Goal: Contribute content: Add original content to the website for others to see

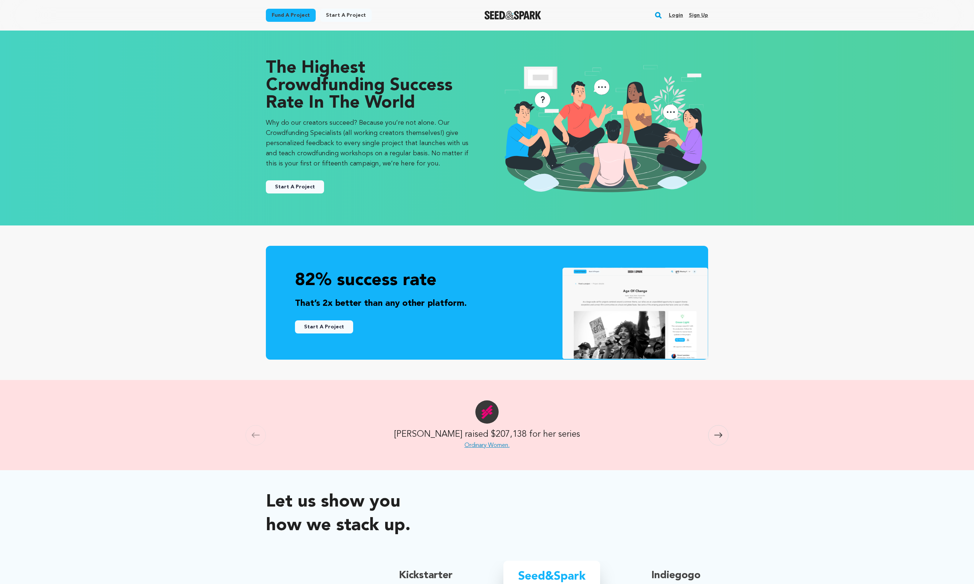
click at [668, 10] on div "Login Sign up" at bounding box center [685, 15] width 45 height 19
click at [669, 13] on div "Login Sign up" at bounding box center [685, 15] width 45 height 19
click at [672, 13] on link "Login" at bounding box center [676, 15] width 14 height 12
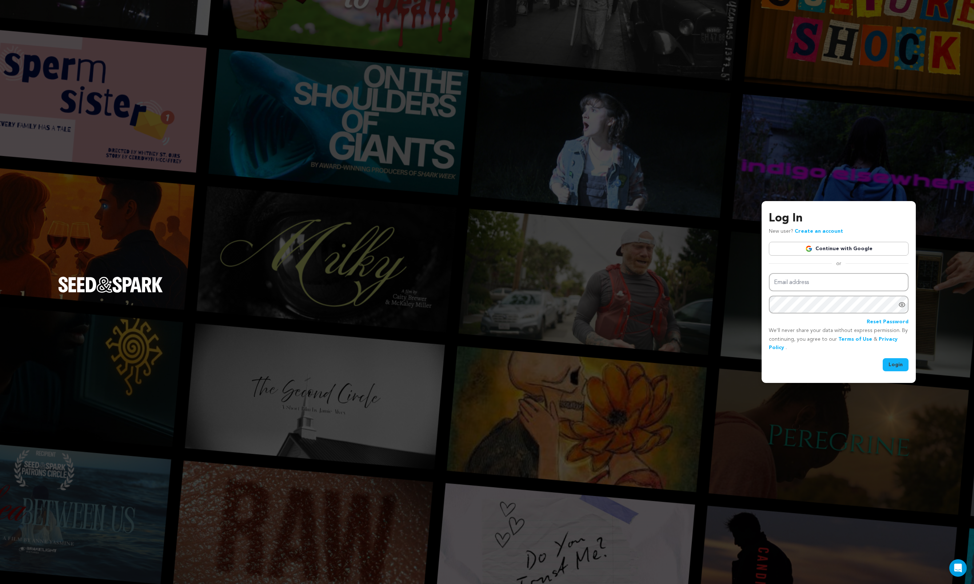
click at [818, 246] on link "Continue with Google" at bounding box center [839, 249] width 140 height 14
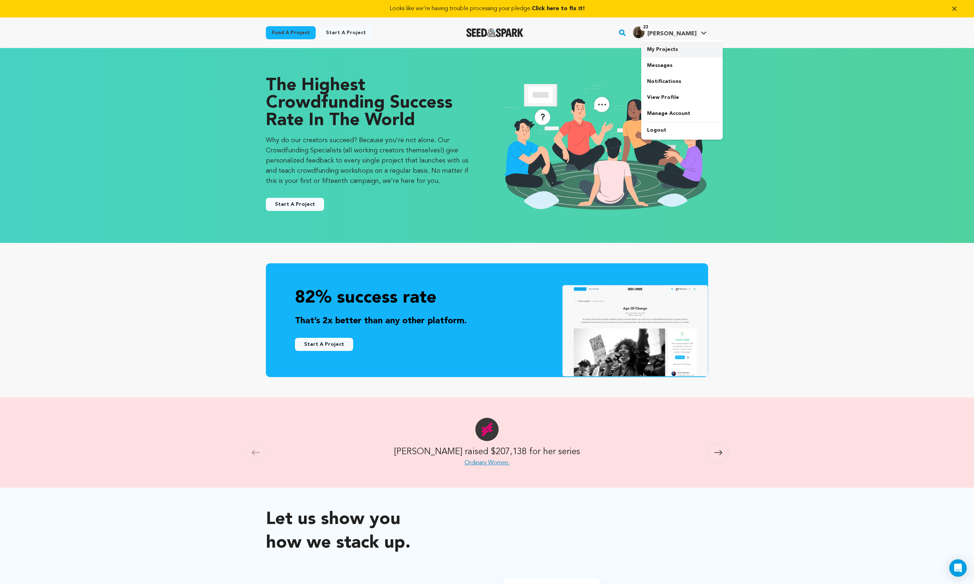
click at [669, 49] on link "My Projects" at bounding box center [681, 49] width 81 height 16
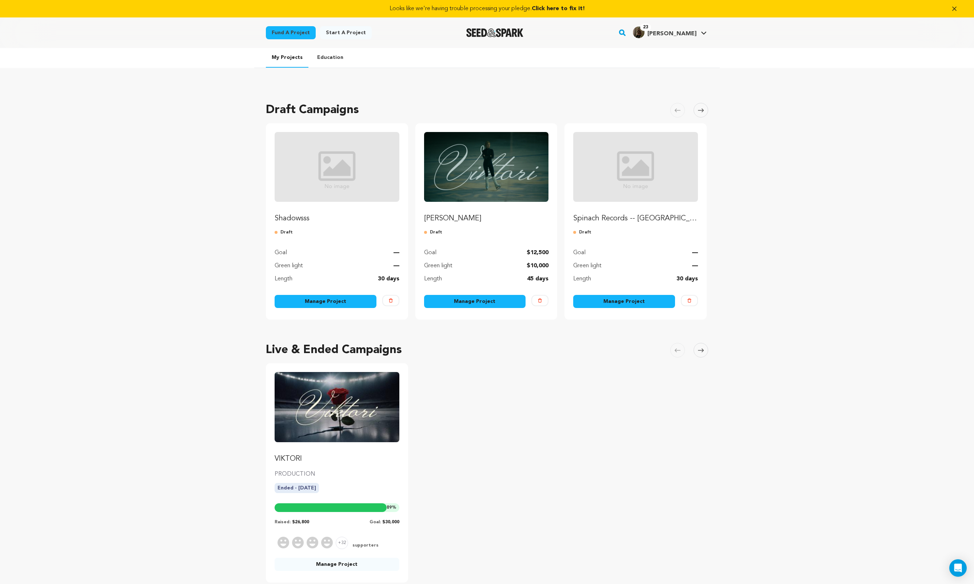
click at [487, 163] on img "Fund Viktori" at bounding box center [486, 167] width 125 height 70
click at [481, 302] on link "Manage Project" at bounding box center [475, 301] width 102 height 13
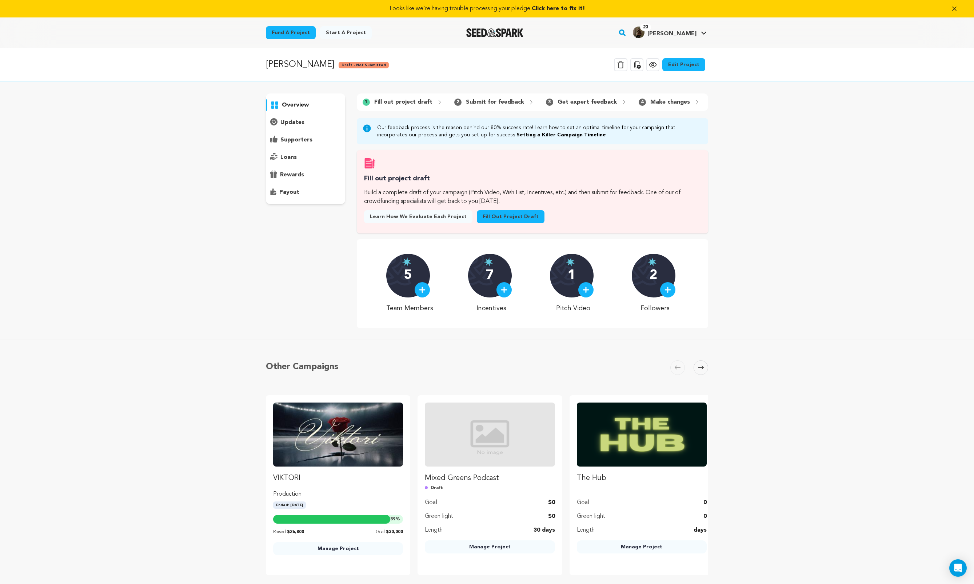
click at [501, 219] on link "Fill out project draft" at bounding box center [511, 216] width 68 height 13
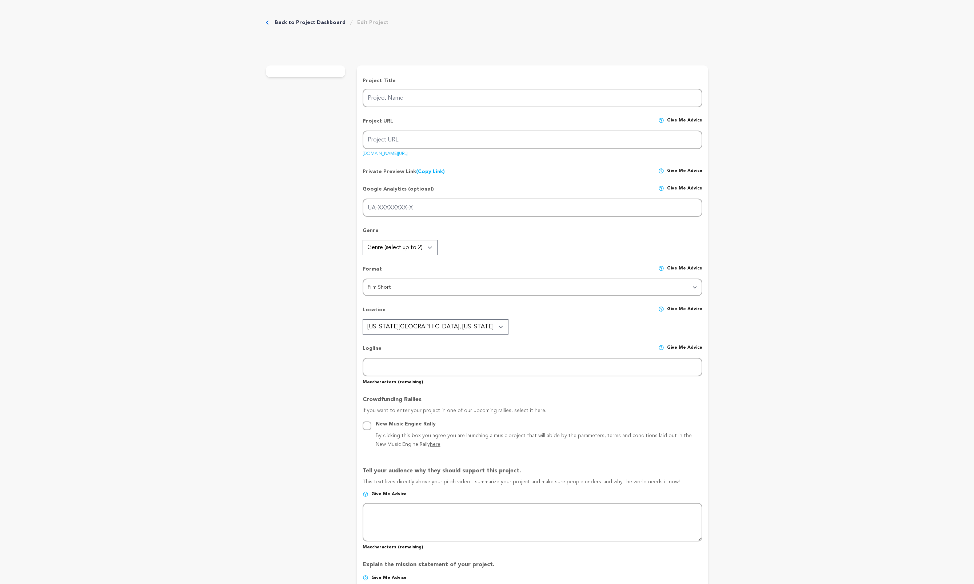
type input "[PERSON_NAME]"
type input "viktori-film"
type input "Former [DEMOGRAPHIC_DATA] figure skater and ruthless coach, [PERSON_NAME], push…"
type textarea "A powerful story intertwined with stunning figure skating. Your support will gi…"
type textarea "A portrait of a coach forged by the resilience required to pursue greatness and…"
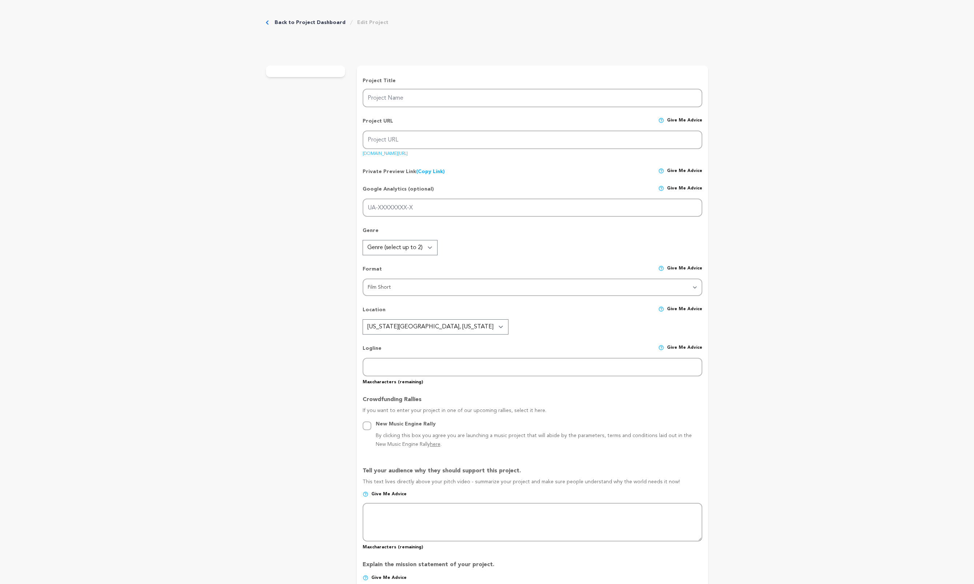
radio input "true"
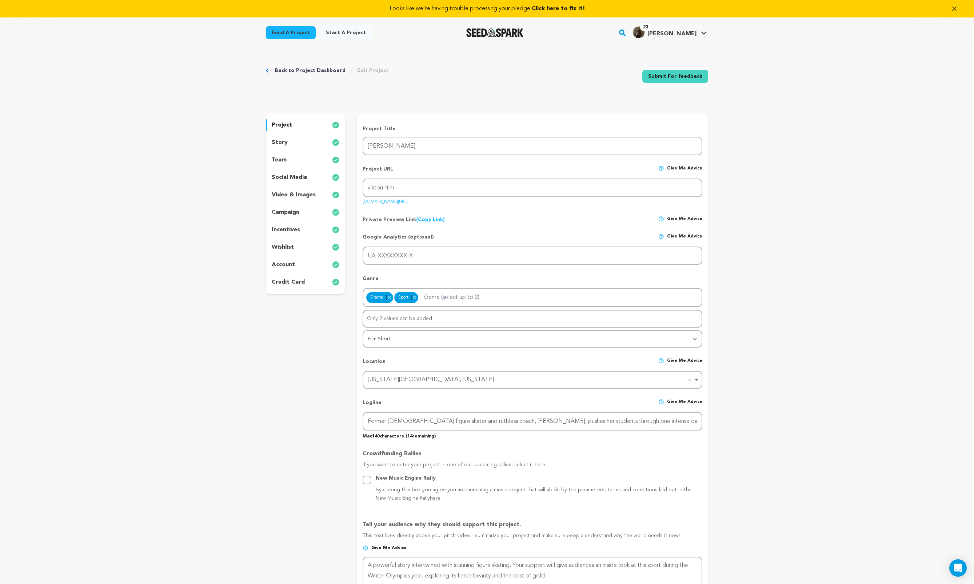
click at [677, 79] on link "Submit For feedback" at bounding box center [675, 76] width 66 height 13
